Goal: Task Accomplishment & Management: Use online tool/utility

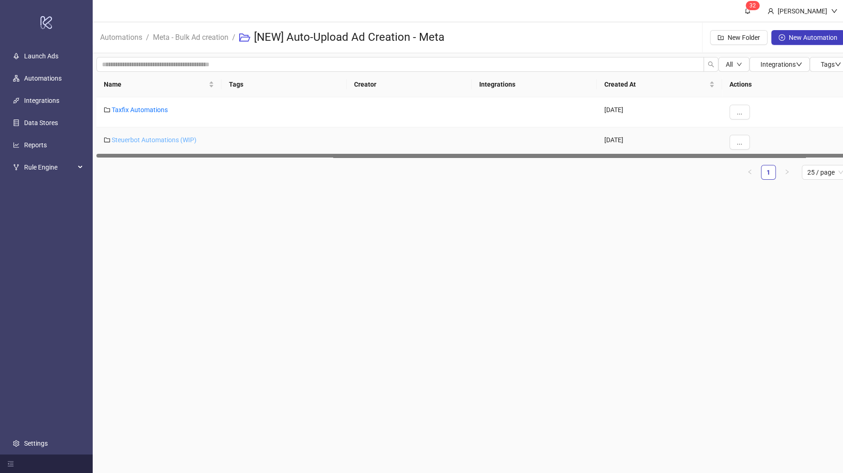
click at [139, 139] on link "Steuerbot Automations (WIP)" at bounding box center [154, 139] width 85 height 7
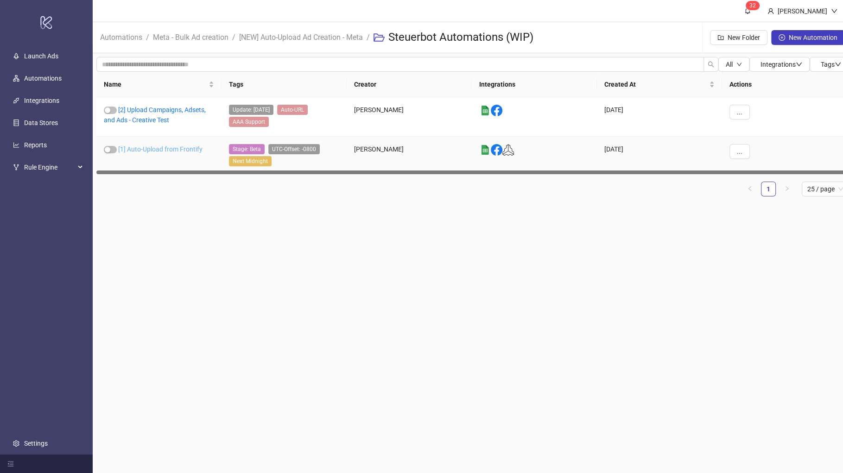
click at [147, 149] on link "[1] Auto-Upload from Frontify" at bounding box center [160, 149] width 84 height 7
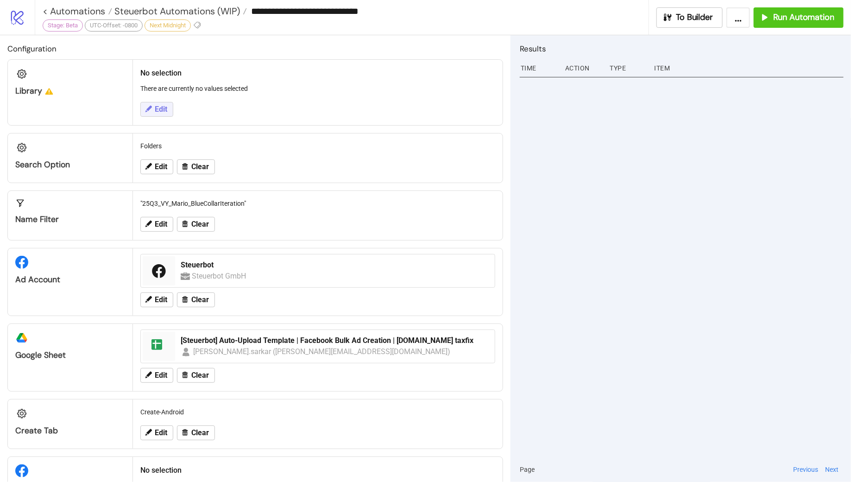
click at [158, 114] on button "Edit" at bounding box center [156, 109] width 33 height 15
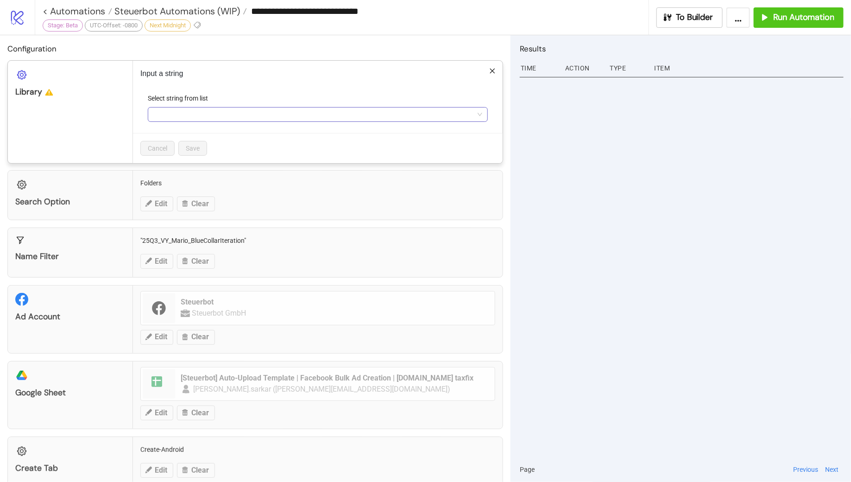
click at [179, 112] on input "Select string from list" at bounding box center [313, 115] width 321 height 14
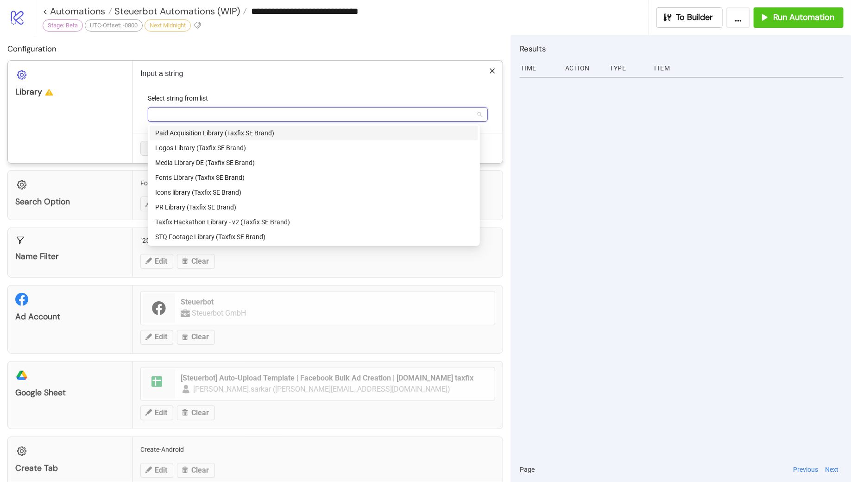
click at [276, 44] on h2 "Configuration" at bounding box center [255, 49] width 496 height 12
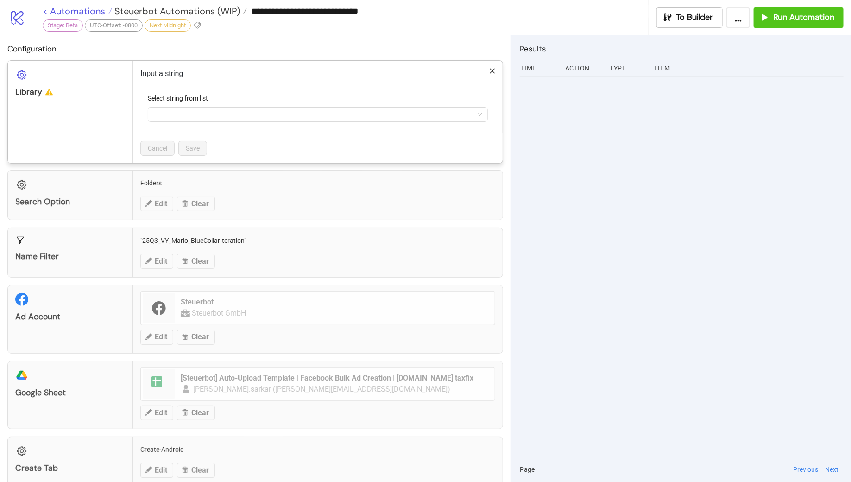
click at [44, 12] on div "**********" at bounding box center [425, 241] width 851 height 482
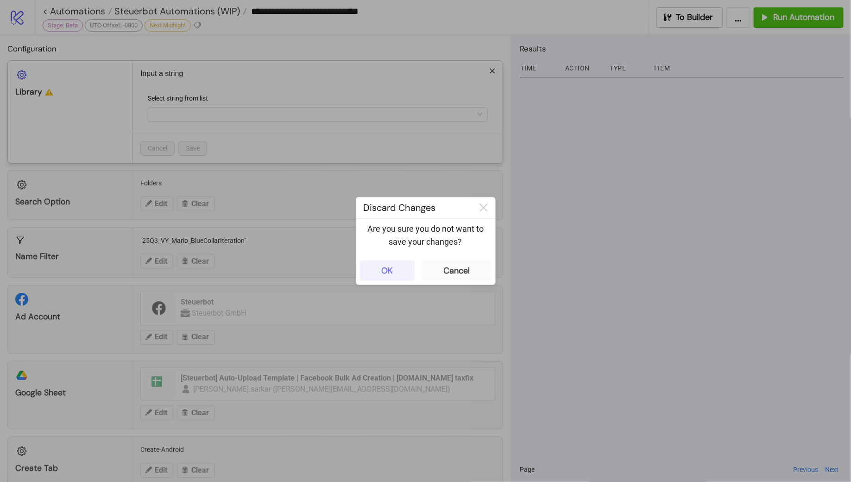
click at [385, 273] on div "OK" at bounding box center [387, 271] width 12 height 11
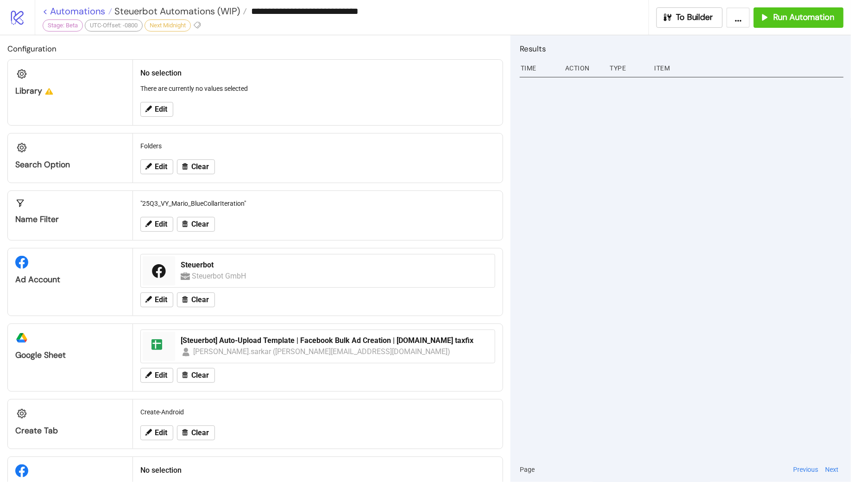
click at [44, 13] on link "< Automations" at bounding box center [78, 10] width 70 height 9
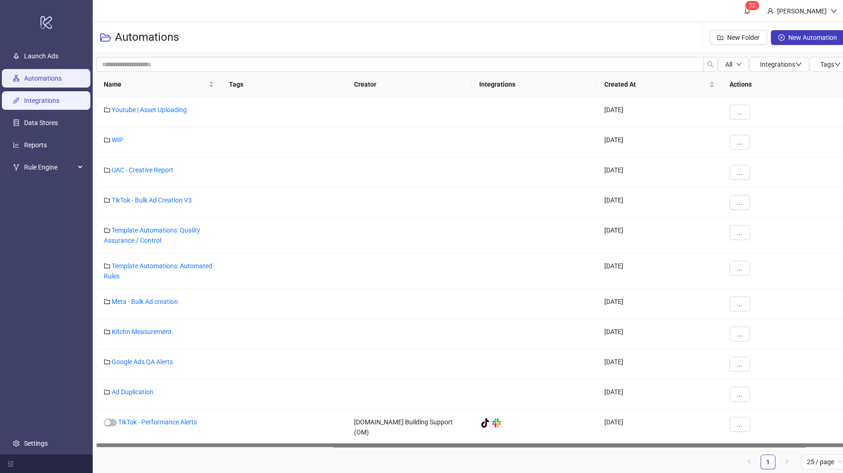
click at [45, 98] on link "Integrations" at bounding box center [41, 100] width 35 height 7
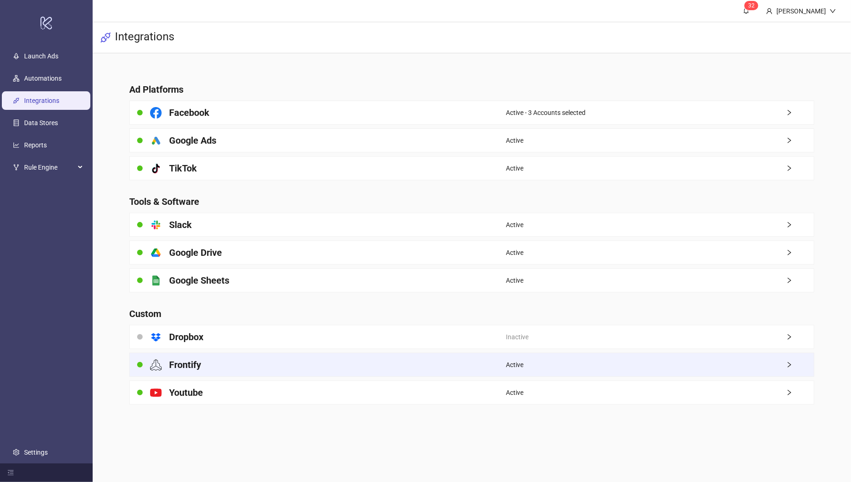
click at [563, 362] on div "Active" at bounding box center [660, 364] width 308 height 23
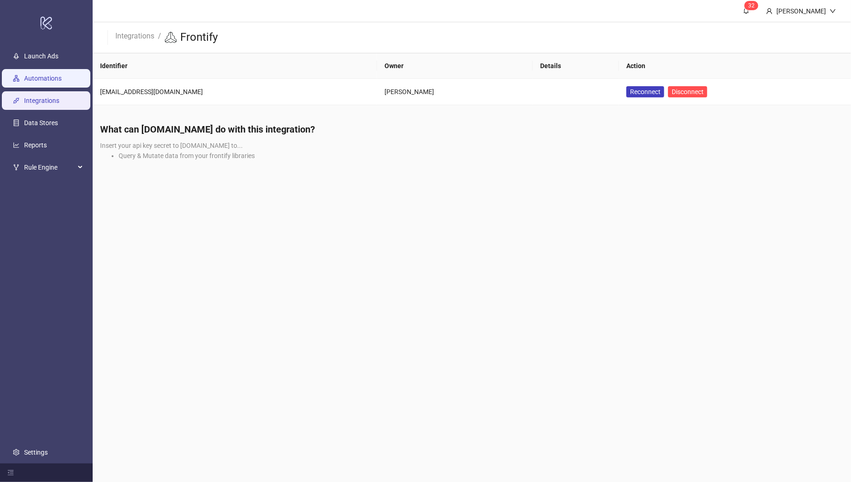
click at [41, 79] on link "Automations" at bounding box center [43, 78] width 38 height 7
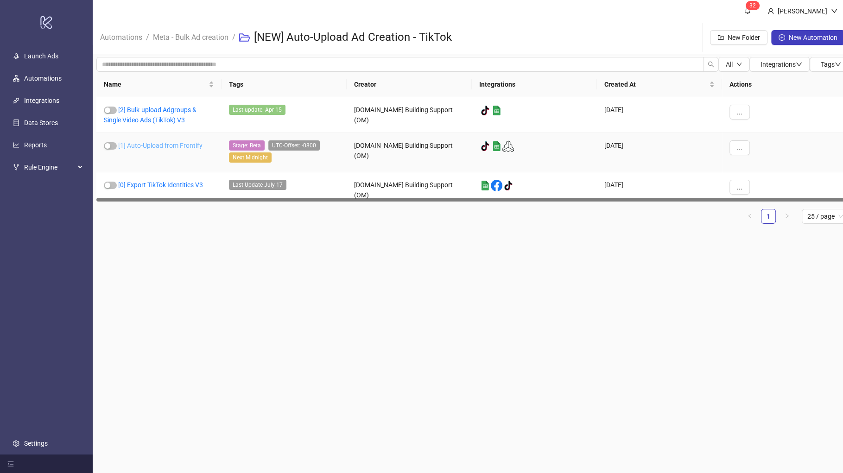
click at [163, 145] on link "[1] Auto-Upload from Frontify" at bounding box center [160, 145] width 84 height 7
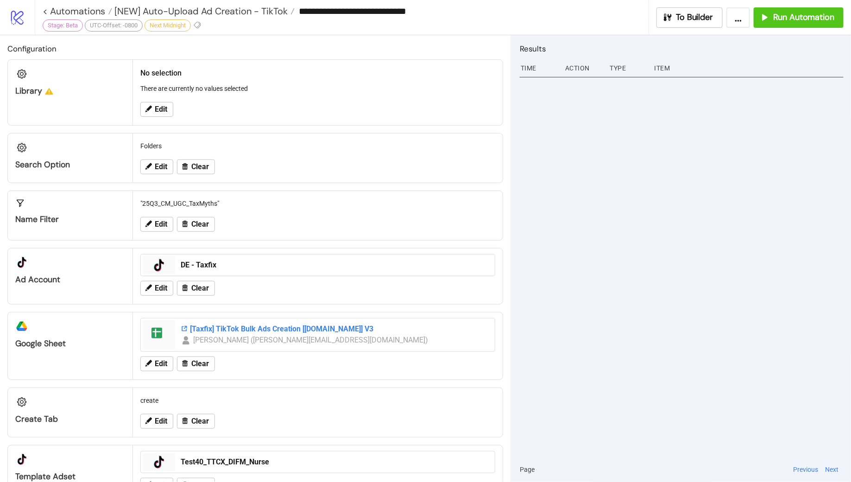
click at [254, 327] on div "[Taxfix] TikTok Bulk Ads Creation [[DOMAIN_NAME]] V3" at bounding box center [335, 329] width 309 height 10
